Goal: Task Accomplishment & Management: Use online tool/utility

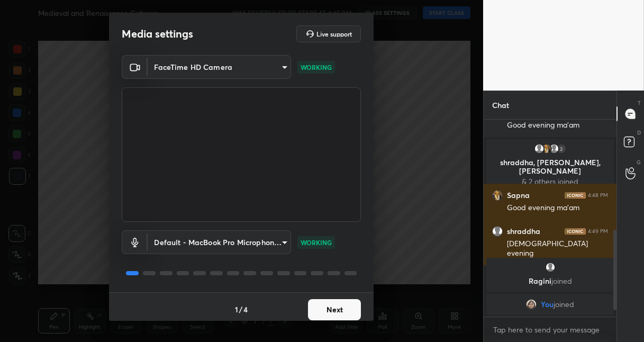
scroll to position [286, 0]
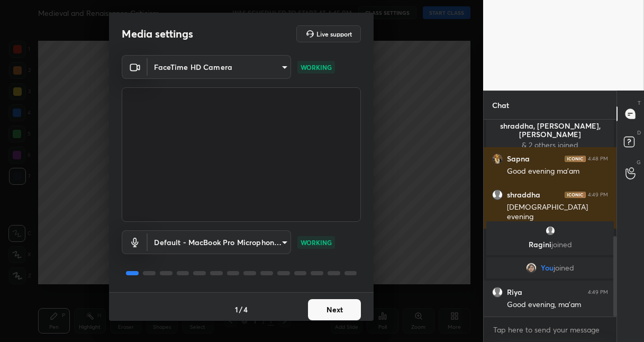
click at [331, 308] on button "Next" at bounding box center [334, 309] width 53 height 21
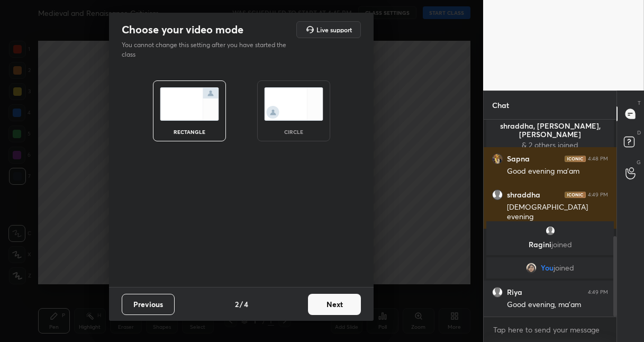
click at [337, 309] on button "Next" at bounding box center [334, 303] width 53 height 21
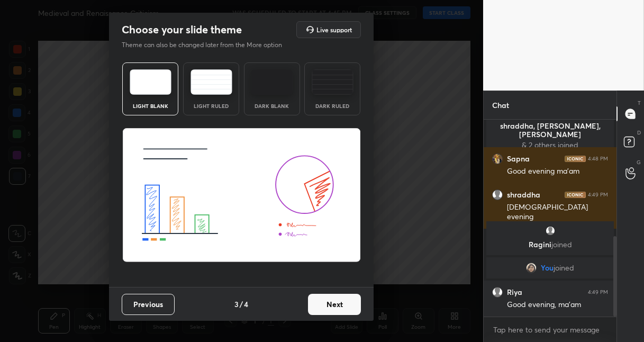
click at [343, 309] on button "Next" at bounding box center [334, 303] width 53 height 21
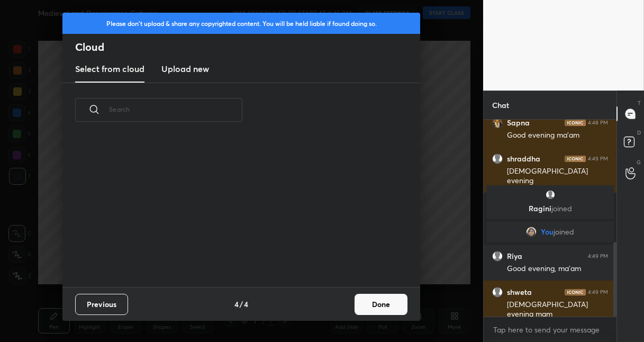
scroll to position [150, 339]
click at [389, 302] on button "Done" at bounding box center [380, 303] width 53 height 21
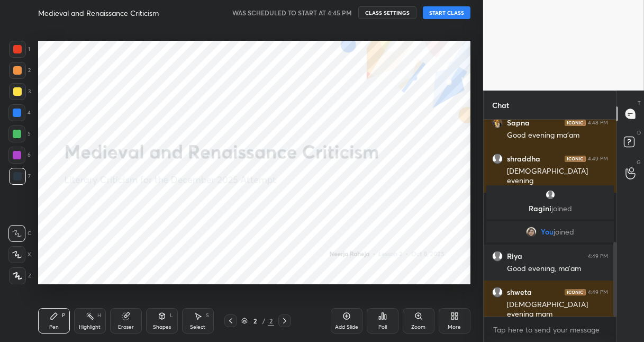
click at [439, 17] on button "START CLASS" at bounding box center [447, 12] width 48 height 13
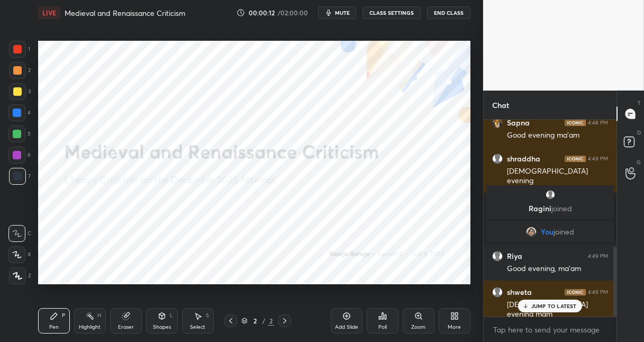
scroll to position [357, 0]
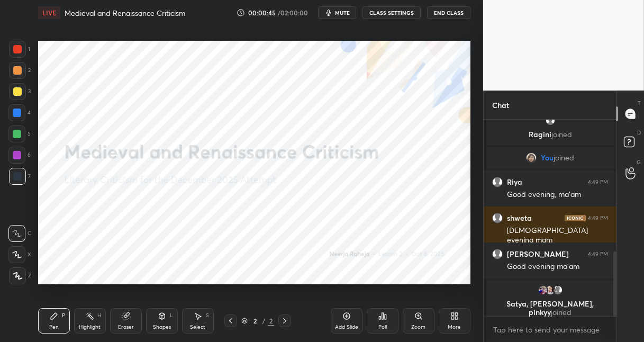
click at [18, 250] on div at bounding box center [16, 254] width 17 height 17
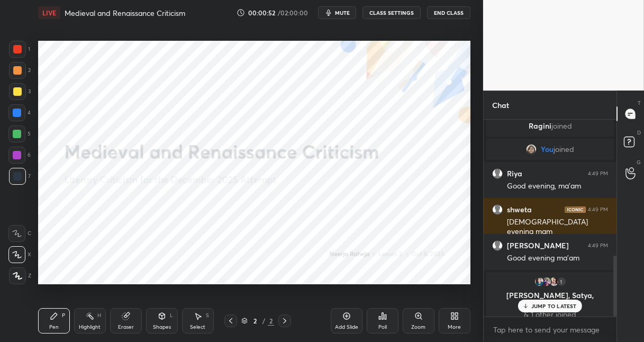
scroll to position [439, 0]
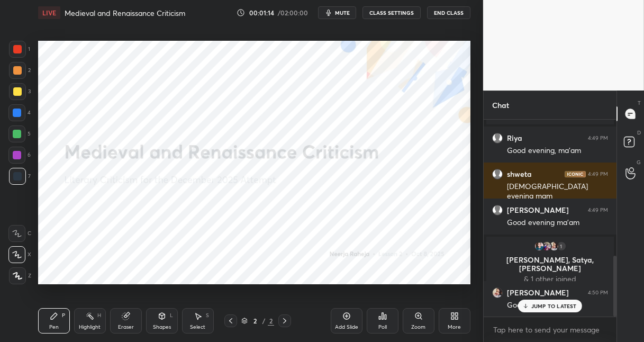
click at [347, 312] on icon at bounding box center [346, 315] width 8 height 8
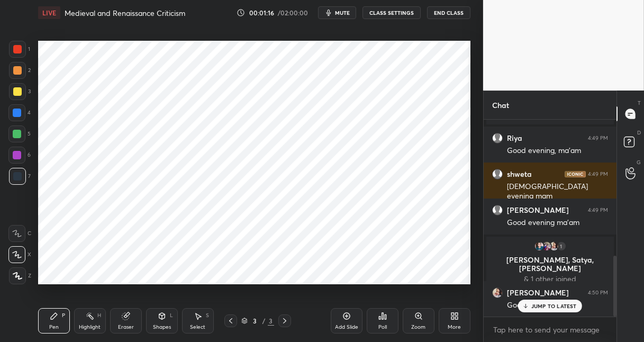
drag, startPoint x: 18, startPoint y: 278, endPoint x: 35, endPoint y: 217, distance: 63.8
click at [18, 277] on div at bounding box center [17, 275] width 17 height 17
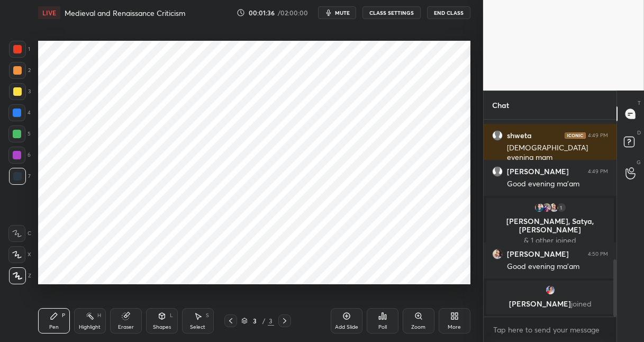
click at [20, 115] on div at bounding box center [17, 112] width 8 height 8
drag, startPoint x: 22, startPoint y: 177, endPoint x: 36, endPoint y: 184, distance: 16.1
click at [24, 179] on div at bounding box center [17, 176] width 17 height 17
click at [348, 316] on icon at bounding box center [346, 315] width 8 height 8
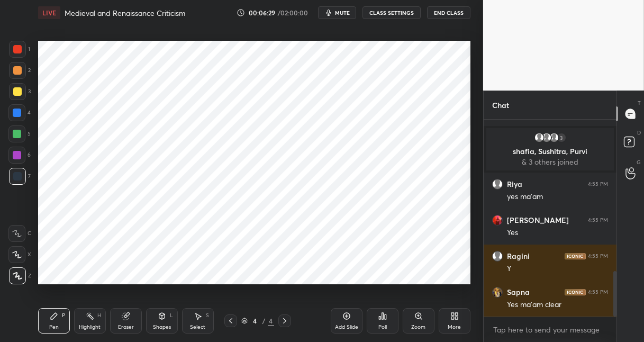
scroll to position [630, 0]
click at [348, 316] on icon at bounding box center [346, 315] width 8 height 8
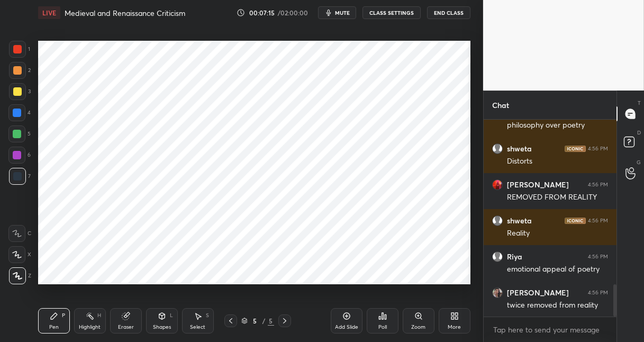
scroll to position [999, 0]
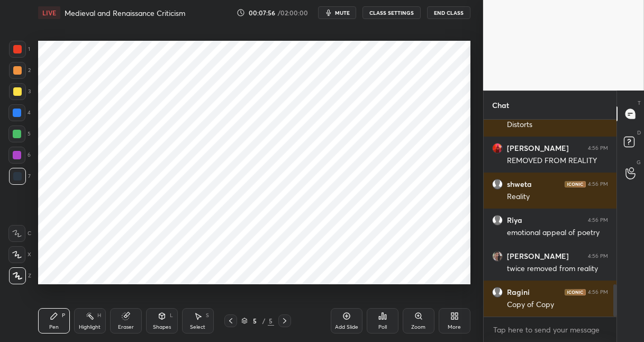
click at [16, 112] on div at bounding box center [17, 112] width 8 height 8
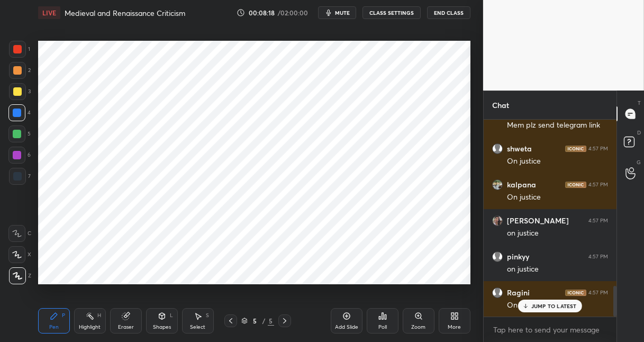
scroll to position [1104, 0]
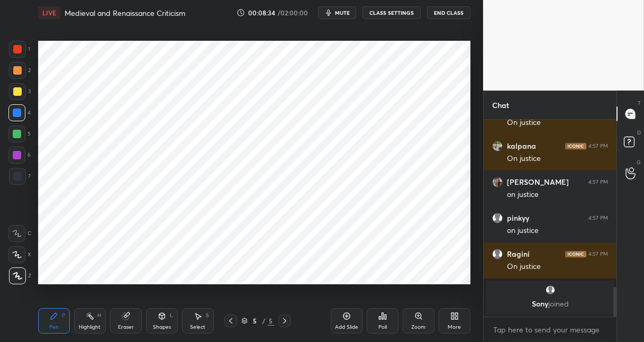
click at [347, 313] on icon at bounding box center [346, 315] width 8 height 8
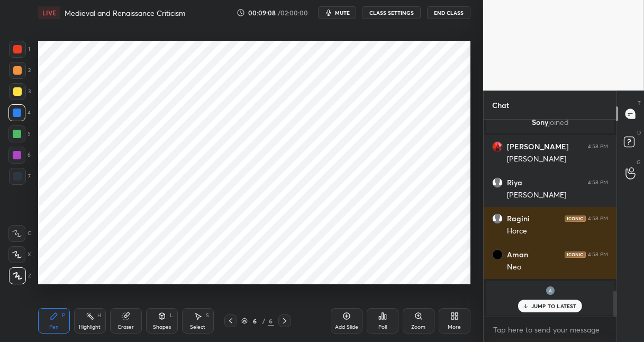
scroll to position [1187, 0]
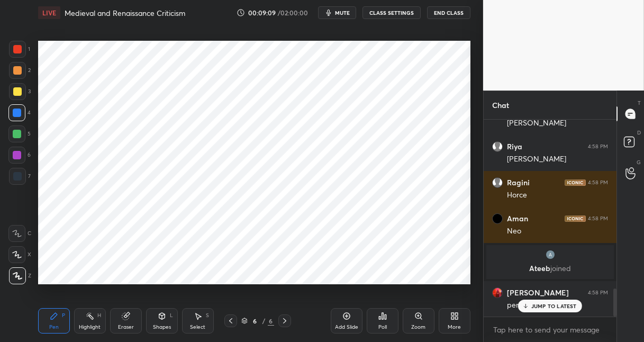
drag, startPoint x: 17, startPoint y: 135, endPoint x: 37, endPoint y: 125, distance: 22.5
click at [18, 135] on div at bounding box center [17, 134] width 8 height 8
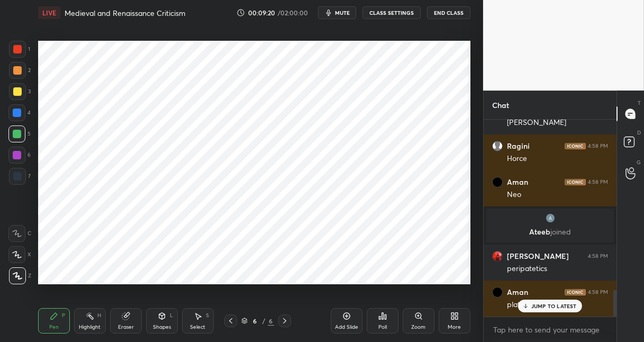
scroll to position [1261, 0]
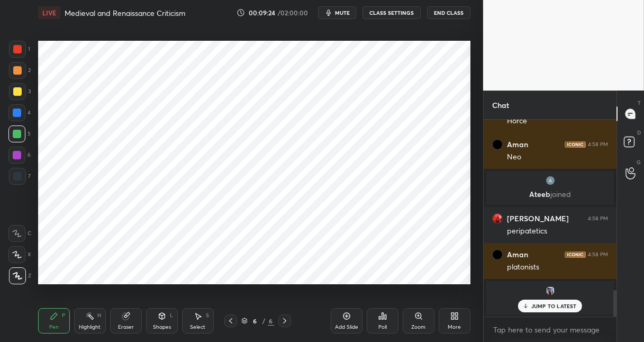
click at [349, 317] on icon at bounding box center [346, 316] width 7 height 7
click at [18, 113] on div at bounding box center [17, 112] width 8 height 8
click at [18, 176] on div at bounding box center [17, 176] width 8 height 8
click at [20, 155] on div at bounding box center [17, 155] width 8 height 8
click at [17, 57] on div at bounding box center [17, 49] width 17 height 17
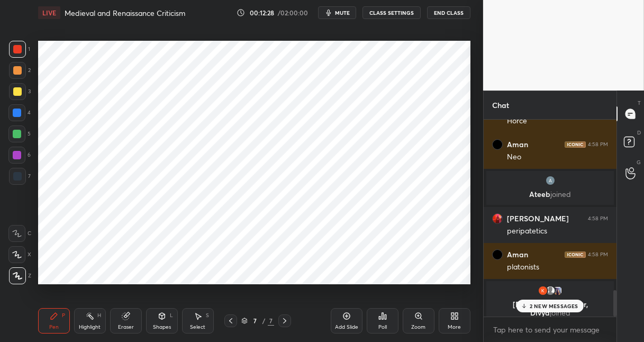
click at [22, 117] on div at bounding box center [16, 112] width 17 height 17
click at [17, 89] on div at bounding box center [17, 91] width 8 height 8
drag, startPoint x: 14, startPoint y: 70, endPoint x: 37, endPoint y: 87, distance: 28.5
click at [16, 71] on div at bounding box center [17, 70] width 8 height 8
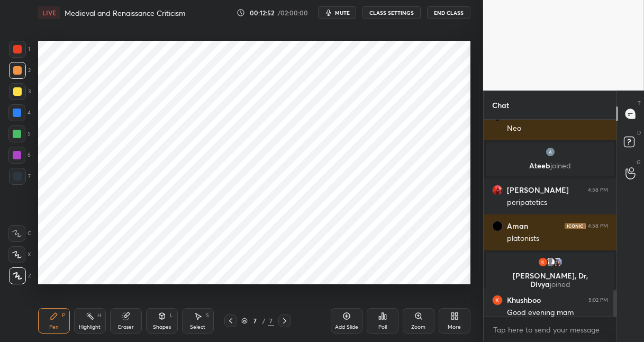
scroll to position [1269, 0]
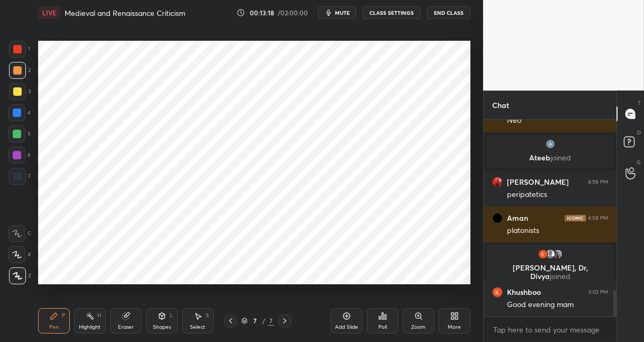
click at [347, 315] on icon at bounding box center [346, 315] width 8 height 8
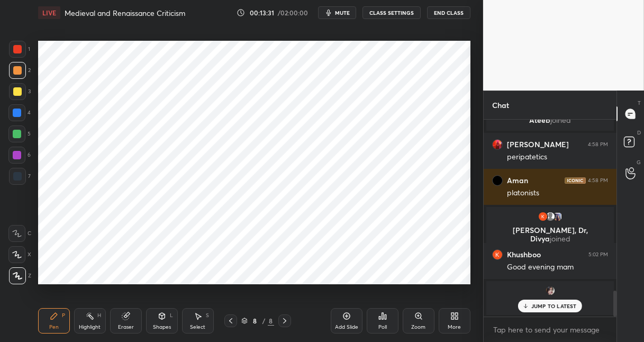
drag, startPoint x: 13, startPoint y: 116, endPoint x: 37, endPoint y: 112, distance: 24.8
click at [14, 116] on div at bounding box center [16, 112] width 17 height 17
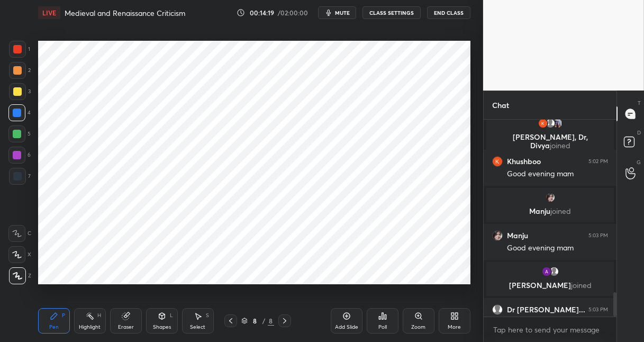
scroll to position [1377, 0]
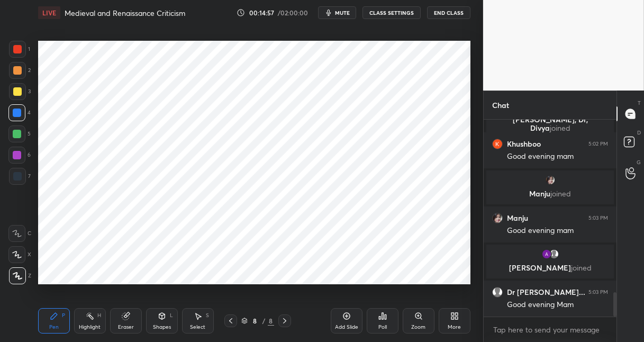
click at [350, 317] on icon at bounding box center [346, 315] width 8 height 8
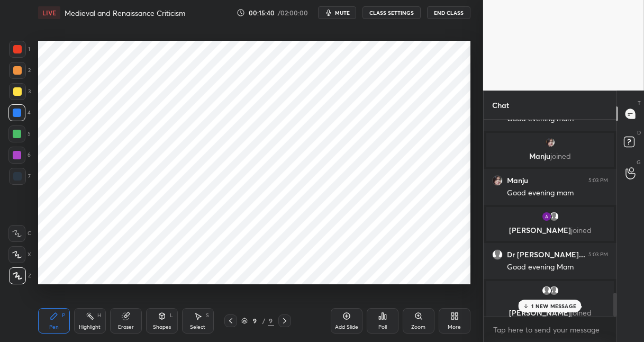
click at [24, 175] on div at bounding box center [17, 176] width 17 height 17
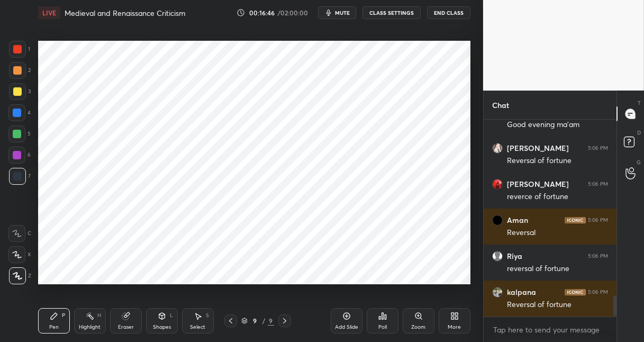
scroll to position [1647, 0]
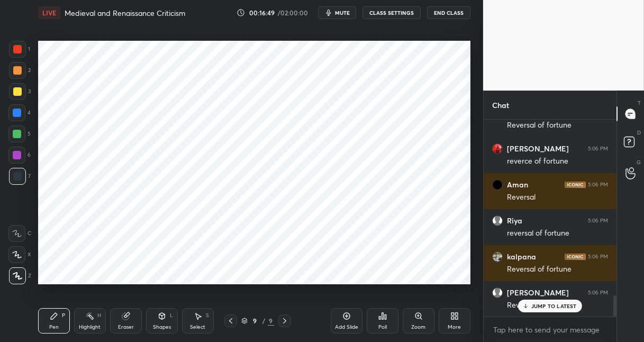
click at [348, 313] on icon at bounding box center [346, 316] width 7 height 7
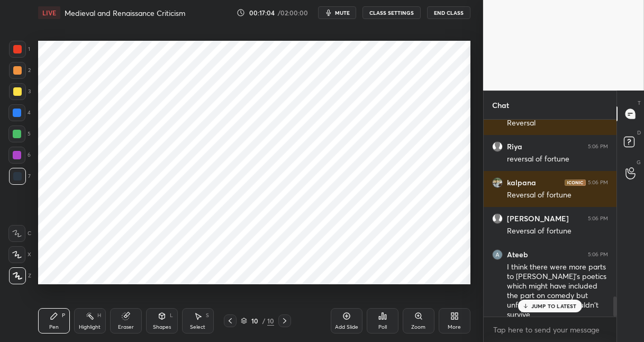
drag, startPoint x: 252, startPoint y: 324, endPoint x: 259, endPoint y: 304, distance: 21.4
click at [252, 324] on div "10" at bounding box center [254, 320] width 11 height 6
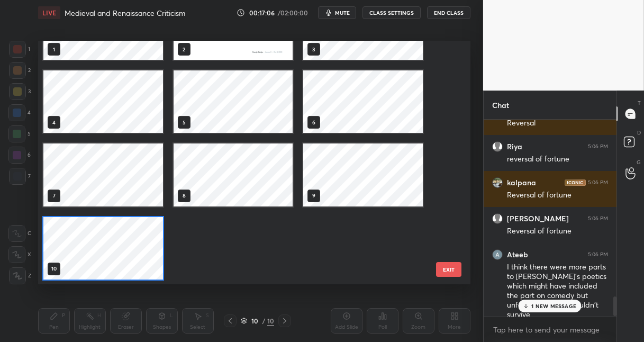
scroll to position [1758, 0]
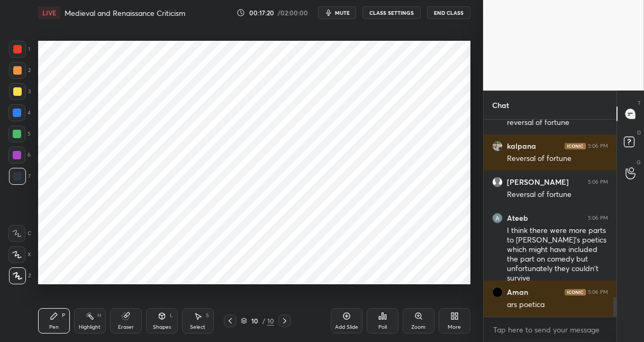
drag, startPoint x: 16, startPoint y: 115, endPoint x: 31, endPoint y: 114, distance: 14.9
click at [18, 115] on div at bounding box center [17, 112] width 8 height 8
drag, startPoint x: 14, startPoint y: 136, endPoint x: 32, endPoint y: 139, distance: 17.7
click at [19, 137] on div at bounding box center [17, 134] width 8 height 8
click at [163, 315] on icon at bounding box center [162, 316] width 6 height 6
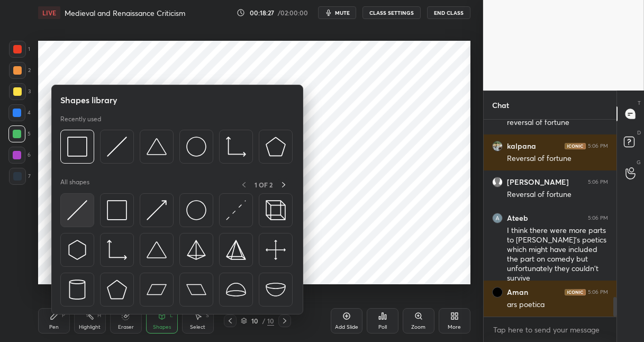
click at [123, 215] on img at bounding box center [117, 210] width 20 height 20
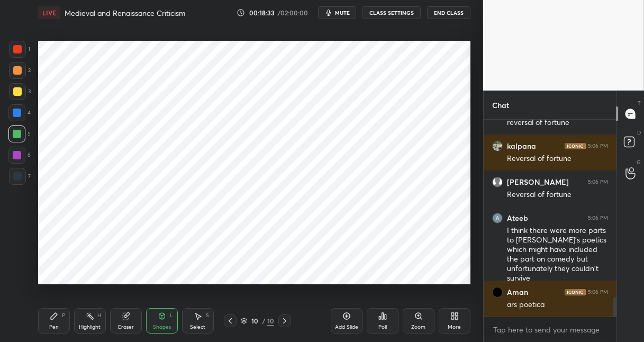
drag, startPoint x: 56, startPoint y: 319, endPoint x: 54, endPoint y: 314, distance: 5.4
click at [55, 318] on div "Pen P" at bounding box center [54, 320] width 32 height 25
drag, startPoint x: 15, startPoint y: 177, endPoint x: 20, endPoint y: 173, distance: 5.6
click at [16, 176] on div at bounding box center [17, 176] width 8 height 8
click at [15, 57] on div at bounding box center [17, 49] width 17 height 17
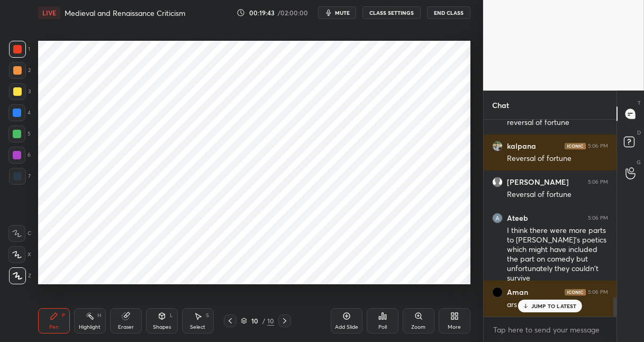
scroll to position [1795, 0]
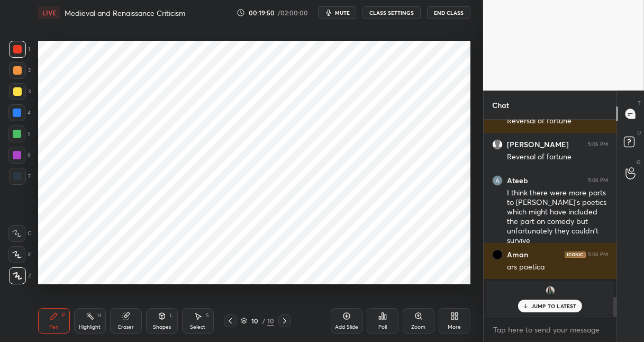
drag, startPoint x: 346, startPoint y: 318, endPoint x: 344, endPoint y: 298, distance: 20.2
click at [346, 316] on icon at bounding box center [346, 315] width 8 height 8
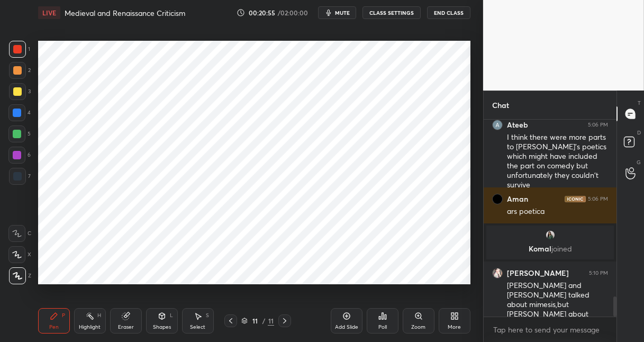
click at [19, 157] on div at bounding box center [17, 155] width 8 height 8
click at [127, 321] on div "Eraser" at bounding box center [126, 320] width 32 height 25
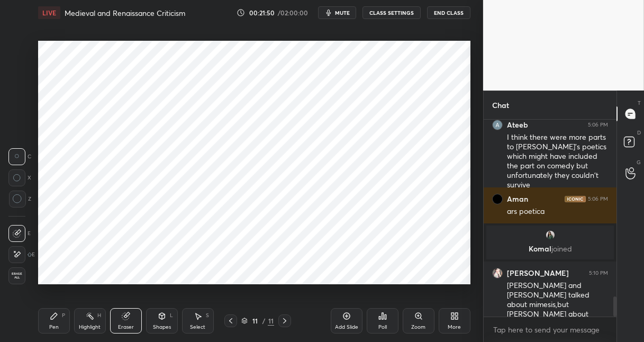
drag, startPoint x: 56, startPoint y: 320, endPoint x: 52, endPoint y: 290, distance: 30.4
click at [54, 317] on div "Pen P" at bounding box center [54, 320] width 32 height 25
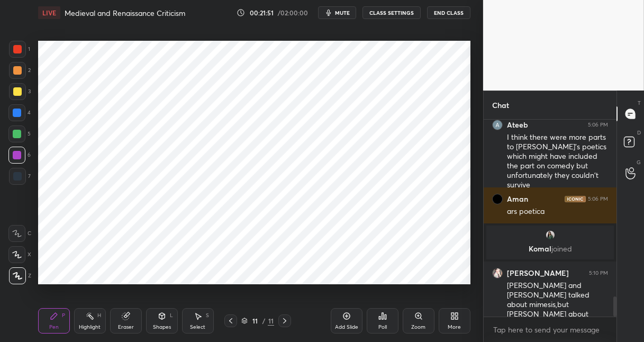
click at [20, 181] on div at bounding box center [17, 176] width 17 height 17
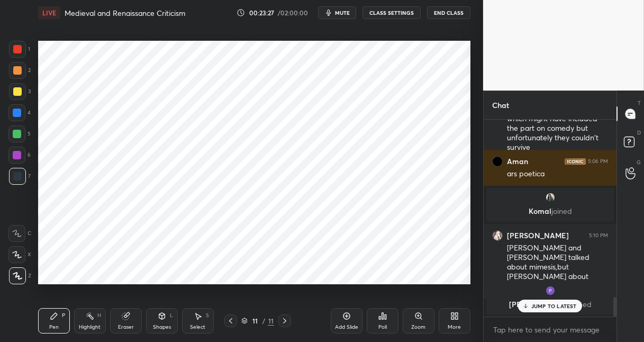
click at [346, 318] on icon at bounding box center [346, 315] width 8 height 8
click at [13, 114] on div at bounding box center [16, 112] width 17 height 17
click at [24, 50] on div at bounding box center [17, 49] width 17 height 17
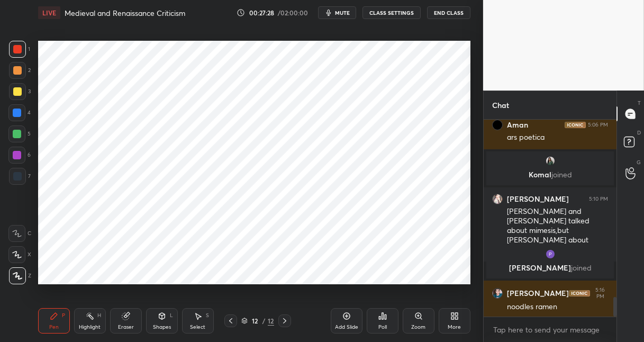
drag, startPoint x: 345, startPoint y: 317, endPoint x: 344, endPoint y: 297, distance: 20.1
click at [345, 317] on icon at bounding box center [346, 315] width 8 height 8
drag, startPoint x: 19, startPoint y: 115, endPoint x: 25, endPoint y: 113, distance: 6.4
click at [21, 115] on div at bounding box center [16, 112] width 17 height 17
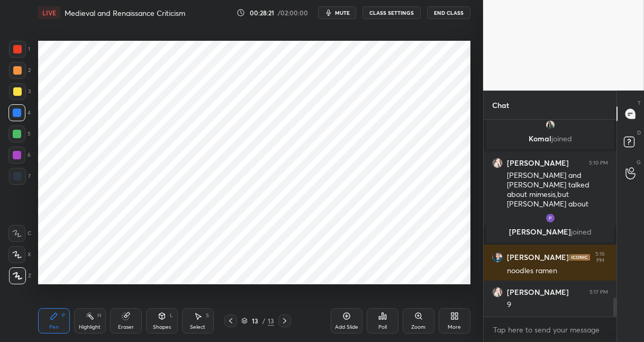
click at [13, 163] on div at bounding box center [16, 154] width 17 height 17
click at [347, 318] on icon at bounding box center [346, 315] width 8 height 8
click at [254, 317] on div "14" at bounding box center [255, 320] width 11 height 6
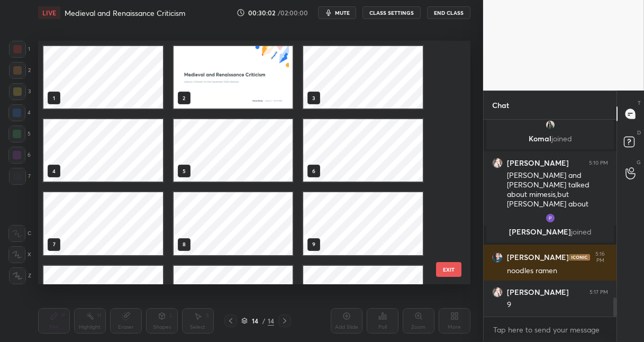
scroll to position [240, 427]
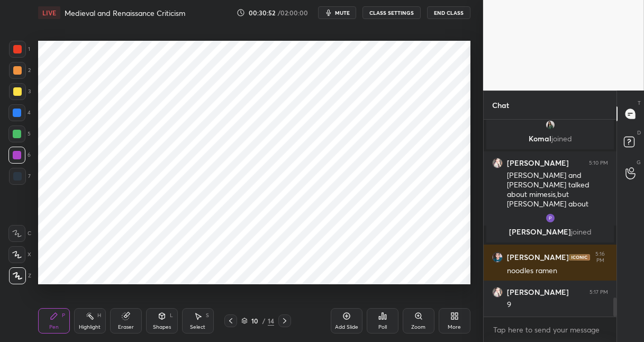
click at [284, 317] on icon at bounding box center [284, 320] width 8 height 8
click at [285, 319] on icon at bounding box center [284, 320] width 8 height 8
drag, startPoint x: 286, startPoint y: 318, endPoint x: 286, endPoint y: 309, distance: 9.0
click at [286, 318] on icon at bounding box center [284, 320] width 8 height 8
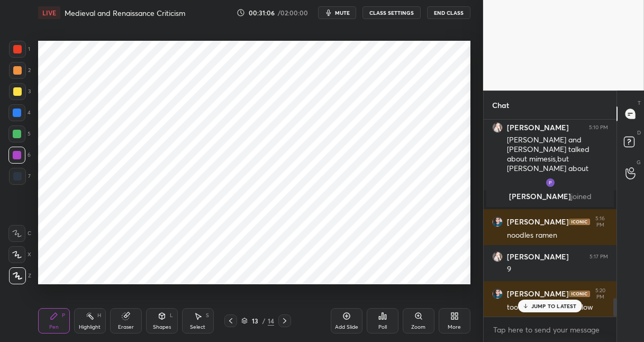
click at [456, 11] on button "End Class" at bounding box center [448, 12] width 43 height 13
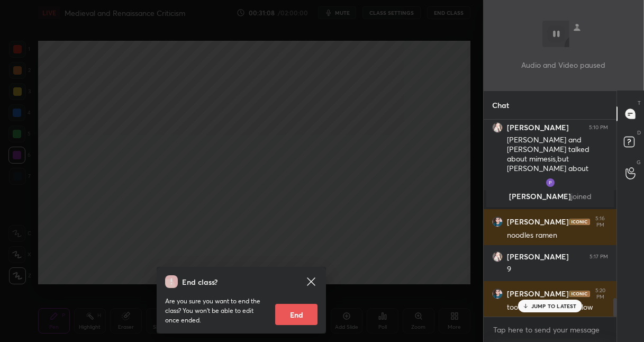
click at [291, 311] on button "End" at bounding box center [296, 314] width 42 height 21
type textarea "x"
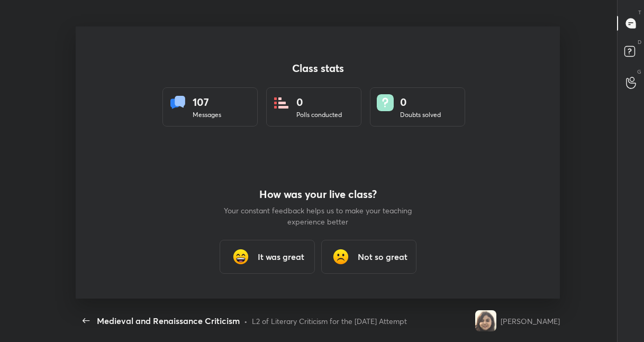
scroll to position [0, 0]
